Goal: Task Accomplishment & Management: Manage account settings

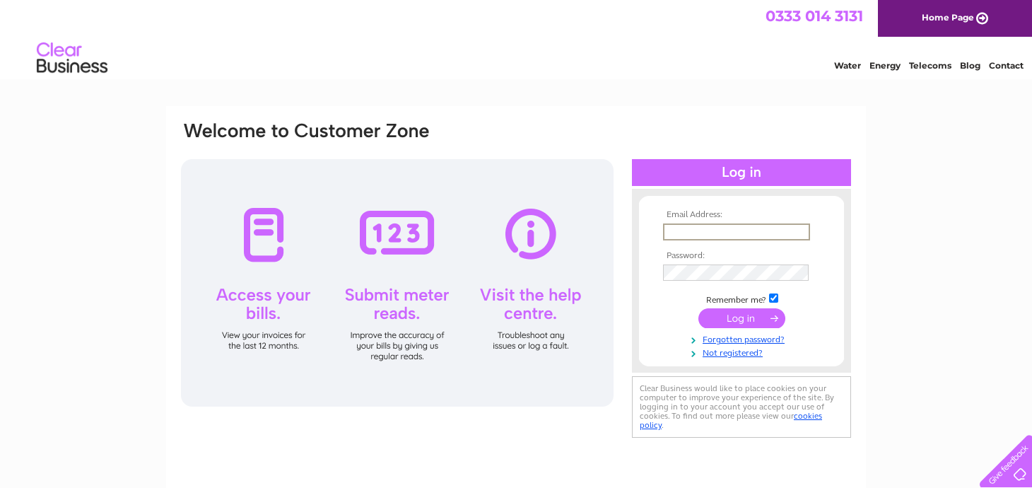
type input "info@ggsheating.co.uk"
click at [742, 322] on input "submit" at bounding box center [742, 318] width 87 height 20
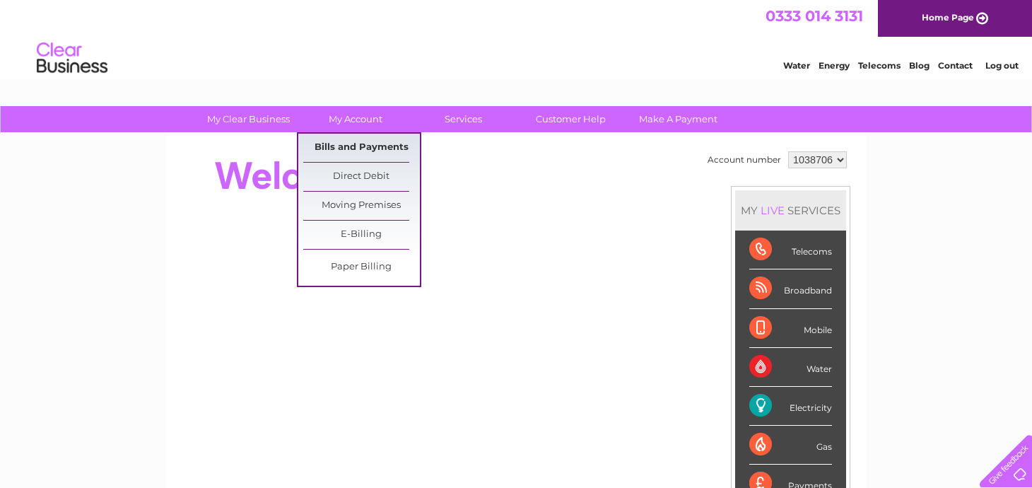
click at [361, 146] on link "Bills and Payments" at bounding box center [361, 148] width 117 height 28
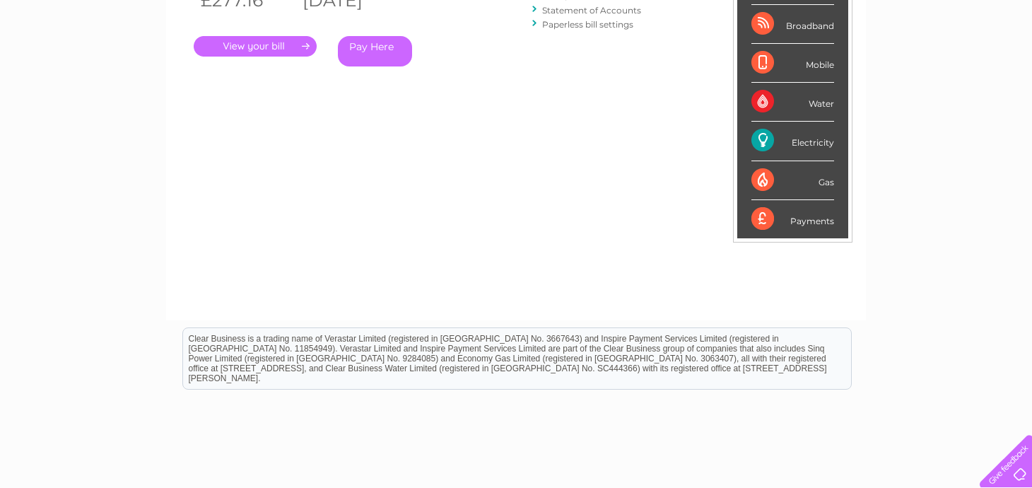
scroll to position [13, 0]
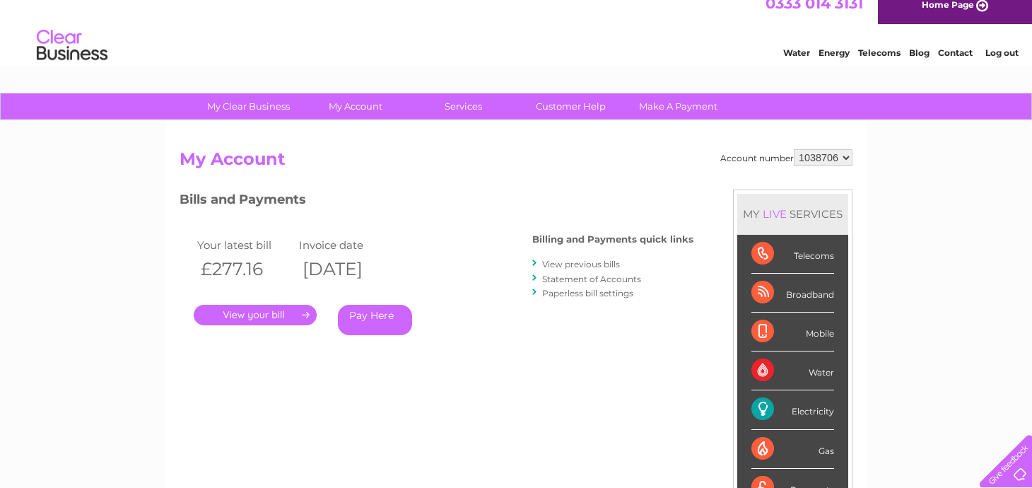
click at [240, 310] on link "." at bounding box center [255, 315] width 123 height 21
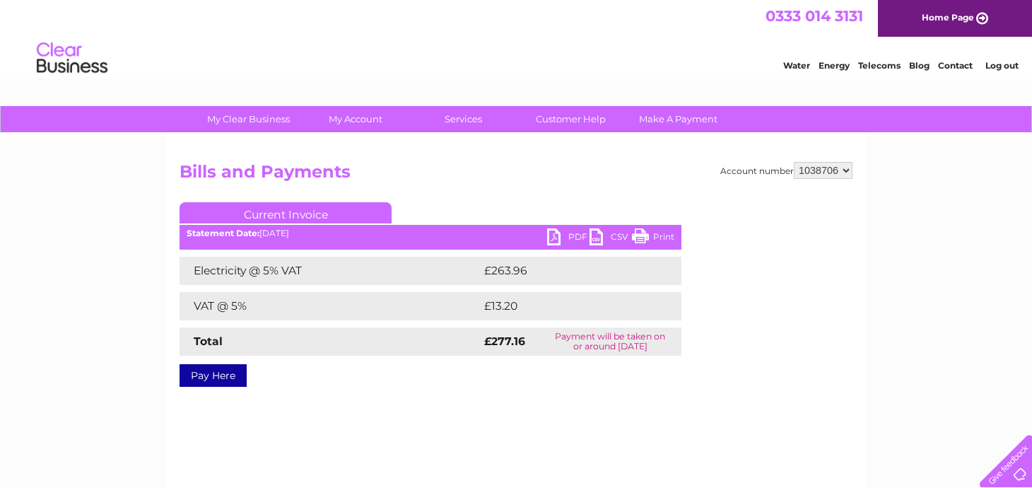
click at [559, 237] on link "PDF" at bounding box center [568, 238] width 42 height 21
